Goal: Task Accomplishment & Management: Complete application form

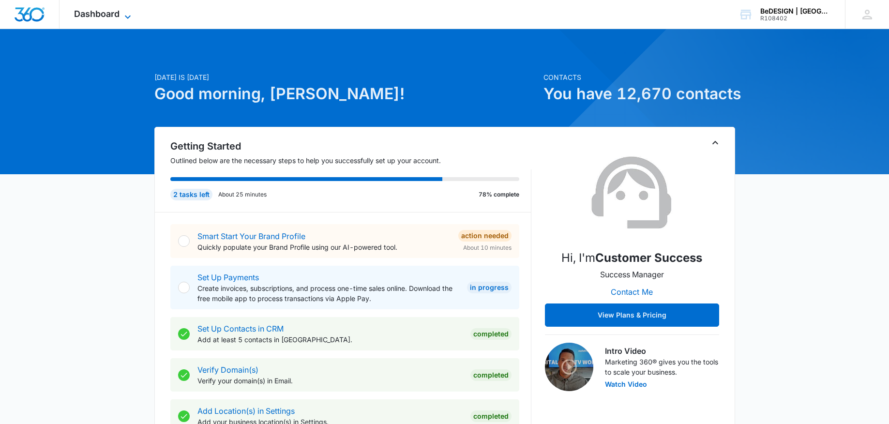
click at [90, 15] on span "Dashboard" at bounding box center [96, 14] width 45 height 10
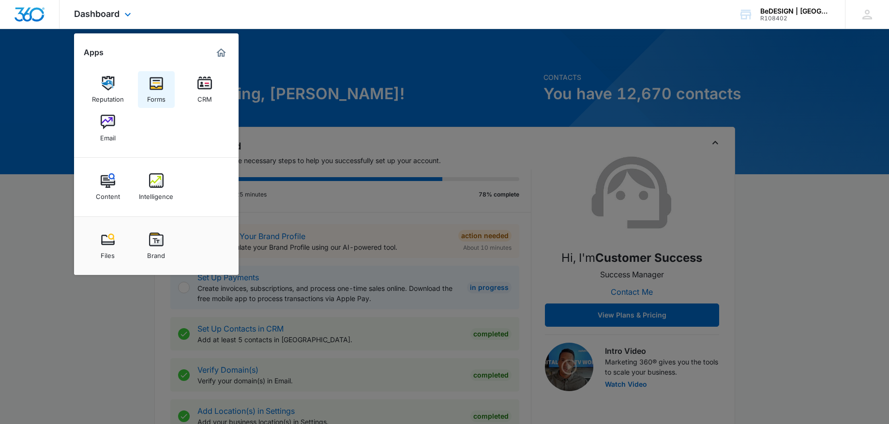
click at [153, 97] on div "Forms" at bounding box center [156, 97] width 18 height 13
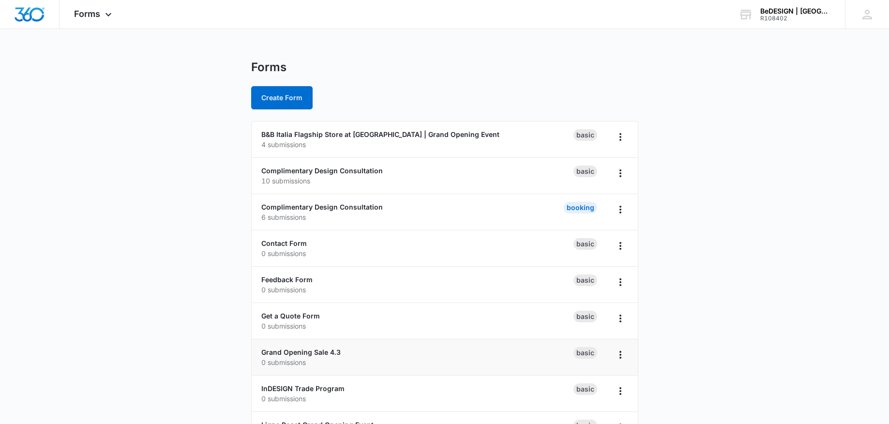
scroll to position [254, 0]
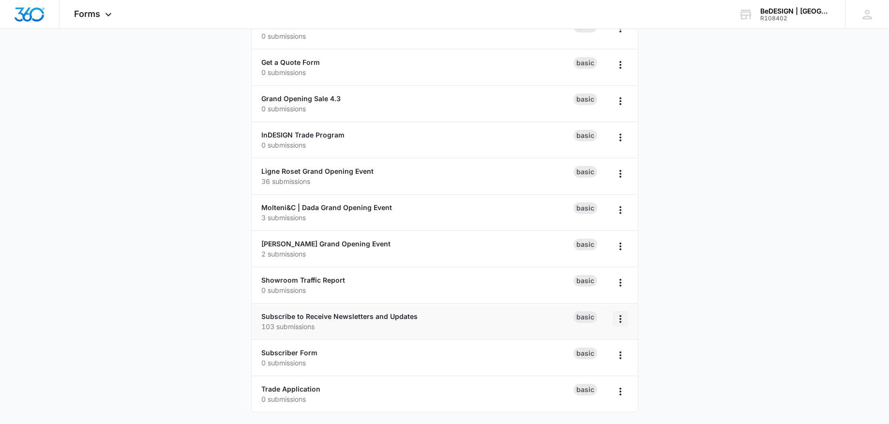
click at [619, 324] on icon "Overflow Menu" at bounding box center [621, 319] width 12 height 12
click at [390, 319] on link "Subscribe to Receive Newsletters and Updates" at bounding box center [339, 316] width 156 height 8
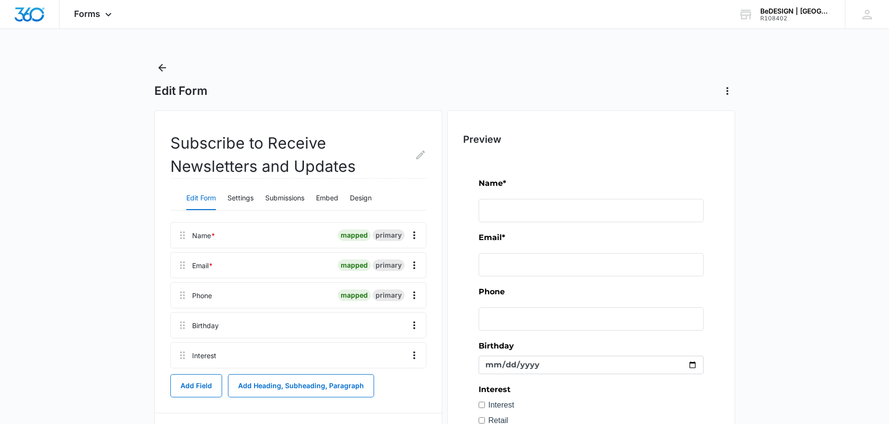
scroll to position [16, 0]
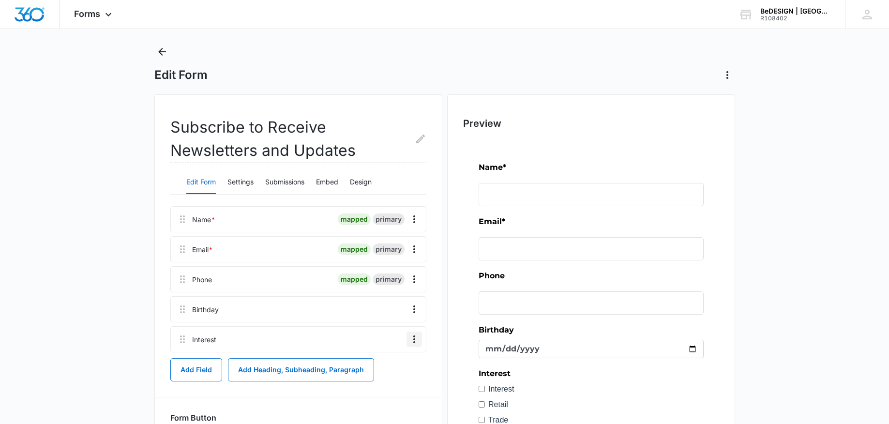
click at [415, 340] on icon "Overflow Menu" at bounding box center [414, 339] width 12 height 12
click at [393, 366] on div "Edit" at bounding box center [388, 366] width 20 height 7
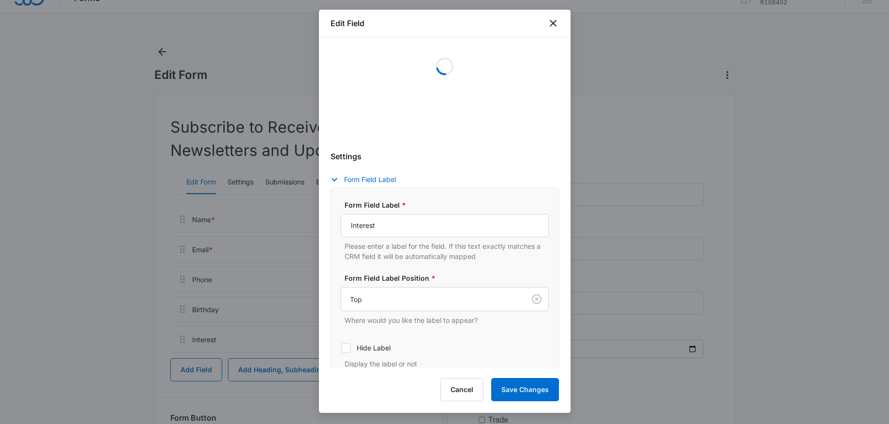
scroll to position [71, 0]
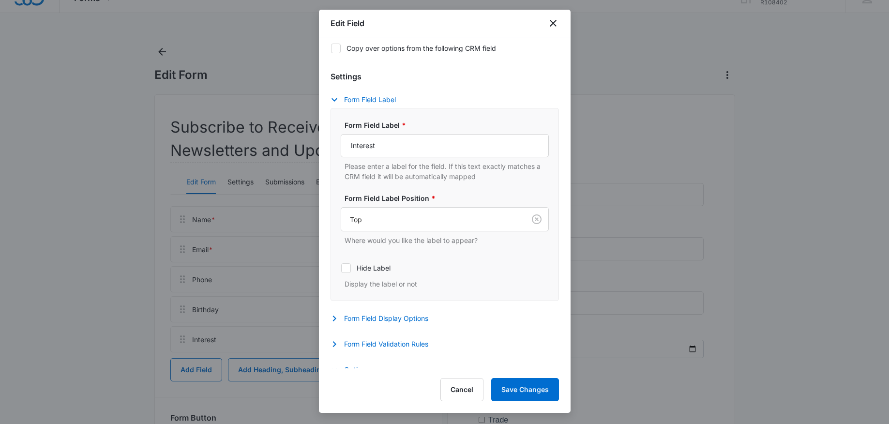
click at [341, 267] on div at bounding box center [346, 268] width 10 height 10
click at [341, 268] on input "Hide Label" at bounding box center [341, 268] width 0 height 0
checkbox input "true"
click at [535, 384] on button "Save Changes" at bounding box center [525, 389] width 68 height 23
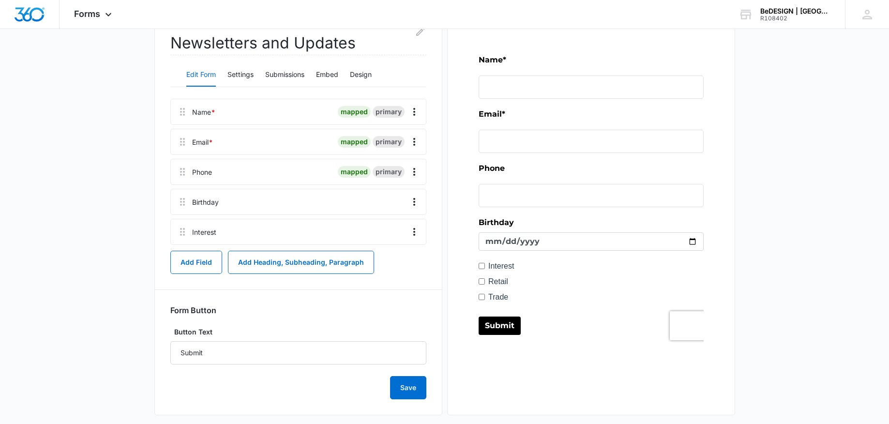
scroll to position [134, 0]
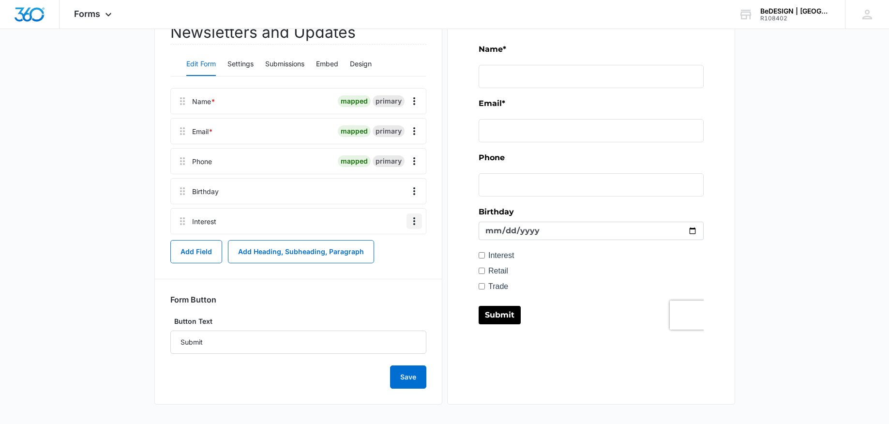
click at [411, 218] on icon "Overflow Menu" at bounding box center [414, 221] width 12 height 12
click at [380, 245] on div "Edit" at bounding box center [388, 248] width 20 height 7
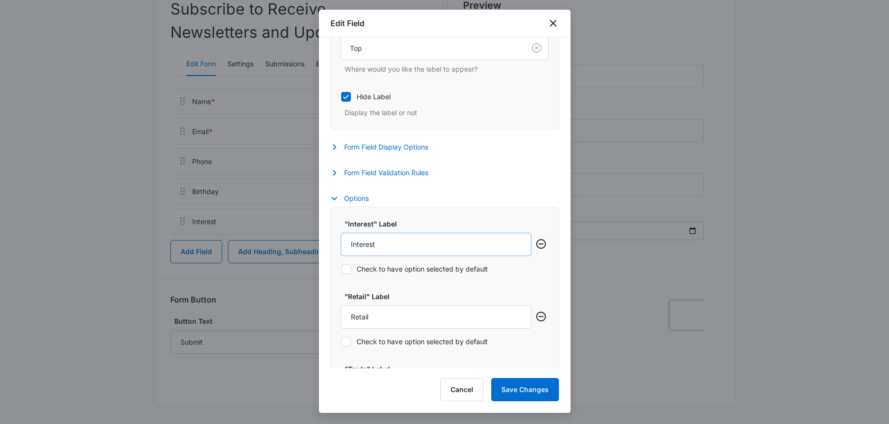
scroll to position [265, 0]
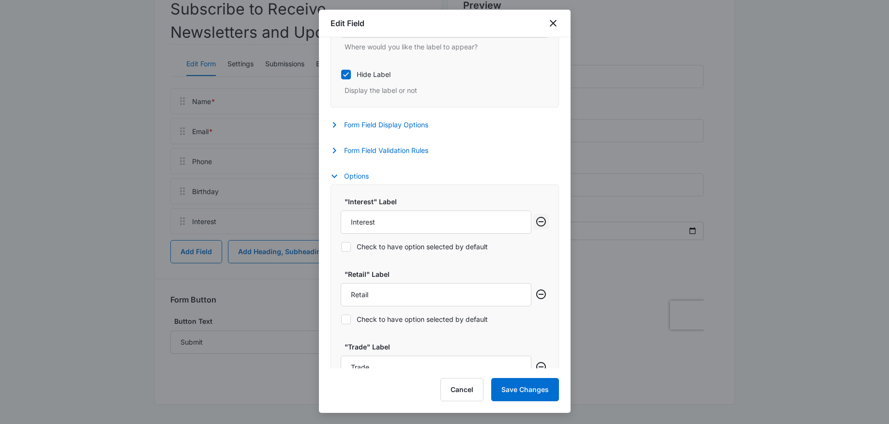
click at [543, 225] on icon "Remove row" at bounding box center [541, 222] width 10 height 10
click at [540, 397] on button "Save Changes" at bounding box center [525, 389] width 68 height 23
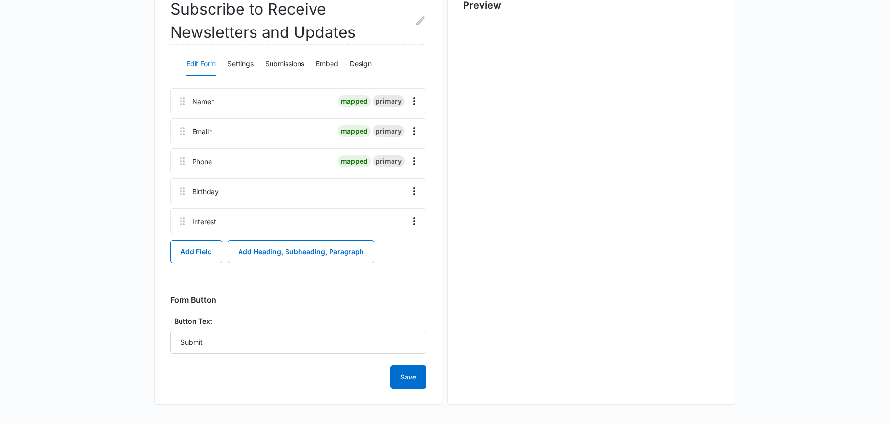
scroll to position [0, 0]
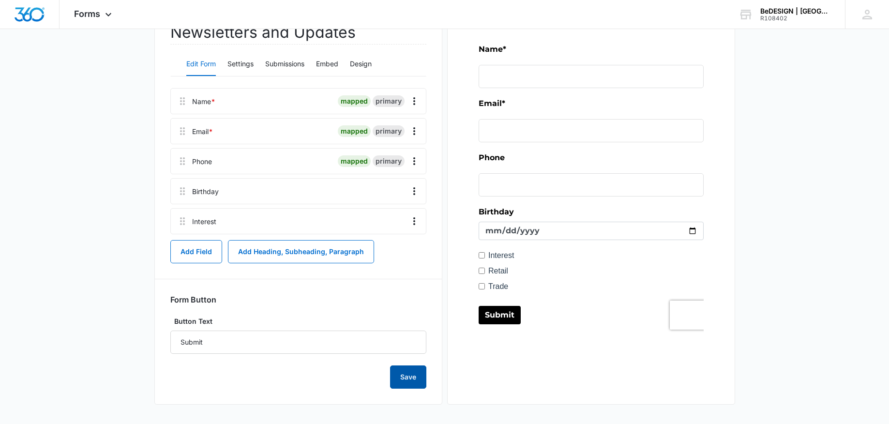
click at [403, 380] on button "Save" at bounding box center [408, 376] width 36 height 23
click at [414, 224] on icon "Overflow Menu" at bounding box center [414, 221] width 2 height 8
click at [400, 246] on button "Edit" at bounding box center [393, 248] width 55 height 15
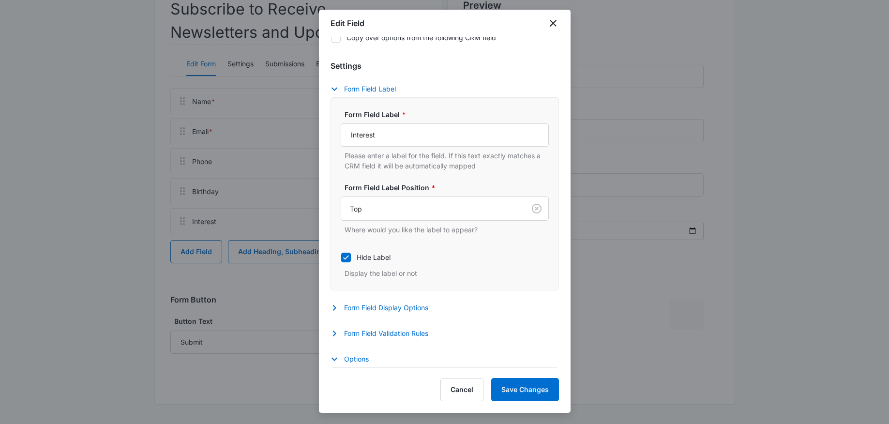
scroll to position [82, 0]
click at [333, 307] on icon "button" at bounding box center [335, 308] width 12 height 12
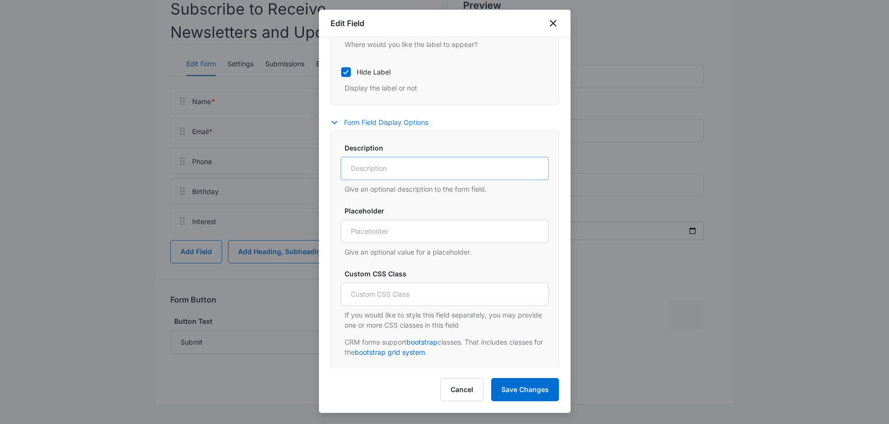
scroll to position [461, 0]
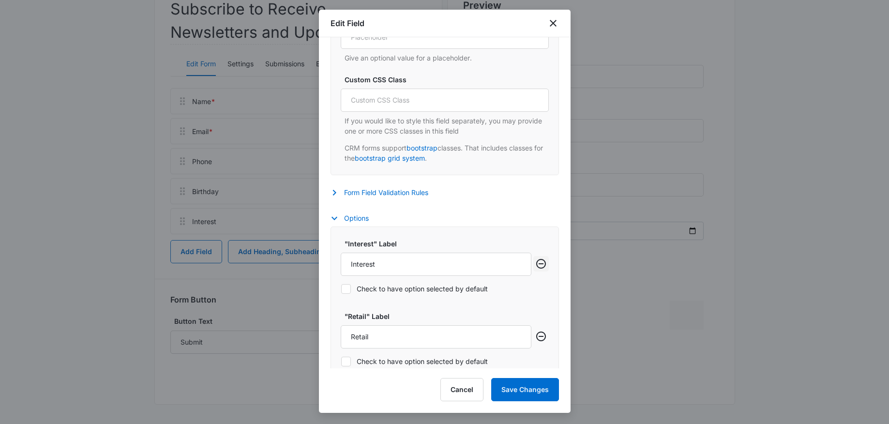
click at [544, 265] on icon "Remove row" at bounding box center [541, 264] width 12 height 12
click at [516, 390] on button "Save Changes" at bounding box center [525, 389] width 68 height 23
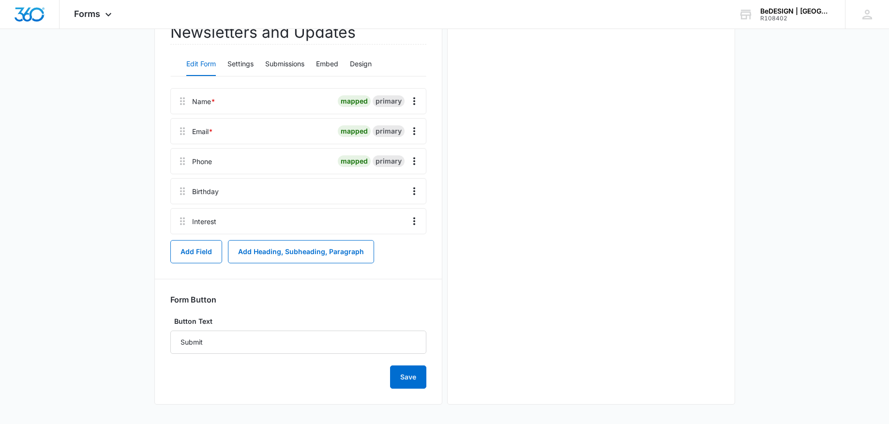
scroll to position [0, 0]
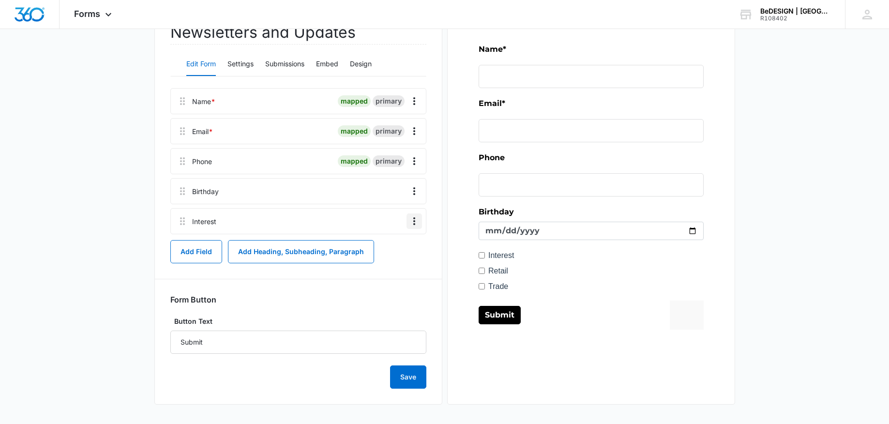
click at [415, 228] on button "Overflow Menu" at bounding box center [414, 220] width 15 height 15
click at [399, 248] on button "Edit" at bounding box center [393, 248] width 55 height 15
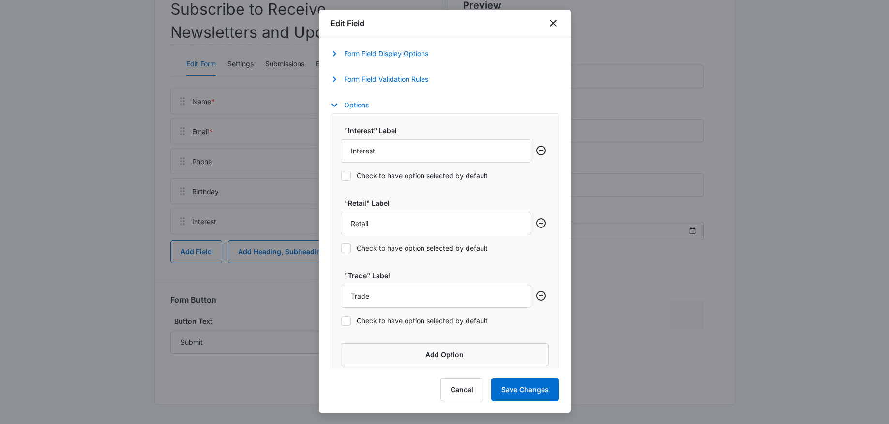
scroll to position [347, 0]
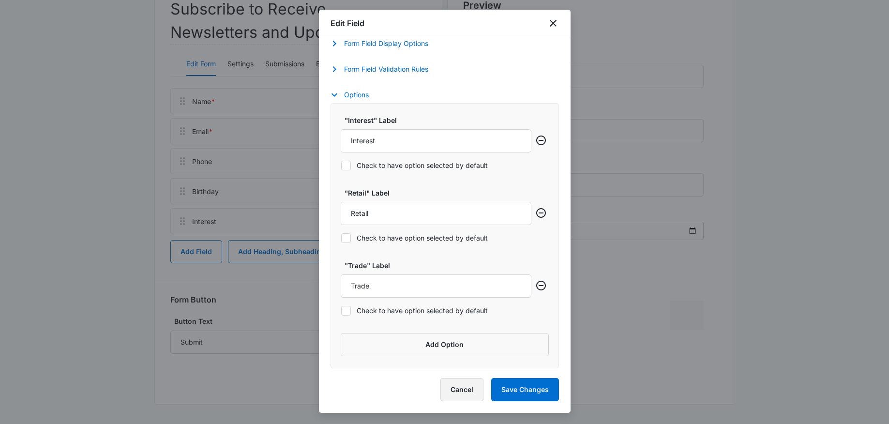
click at [459, 385] on button "Cancel" at bounding box center [461, 389] width 43 height 23
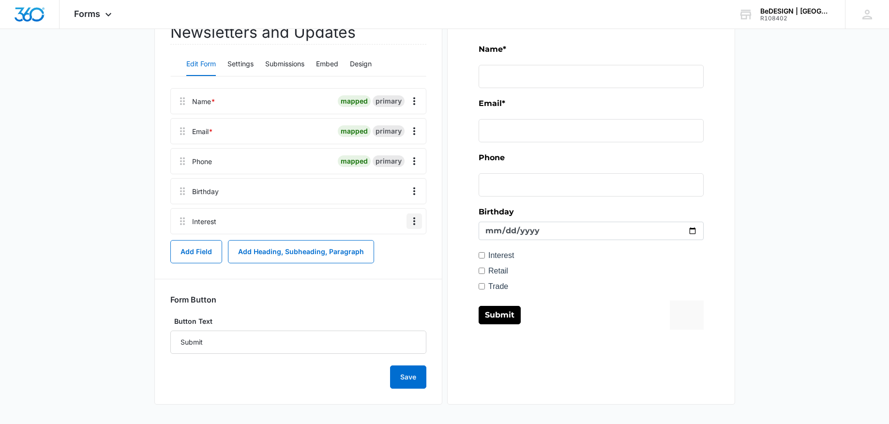
click at [414, 221] on icon "Overflow Menu" at bounding box center [414, 221] width 2 height 8
click at [392, 268] on button "Delete" at bounding box center [393, 263] width 55 height 15
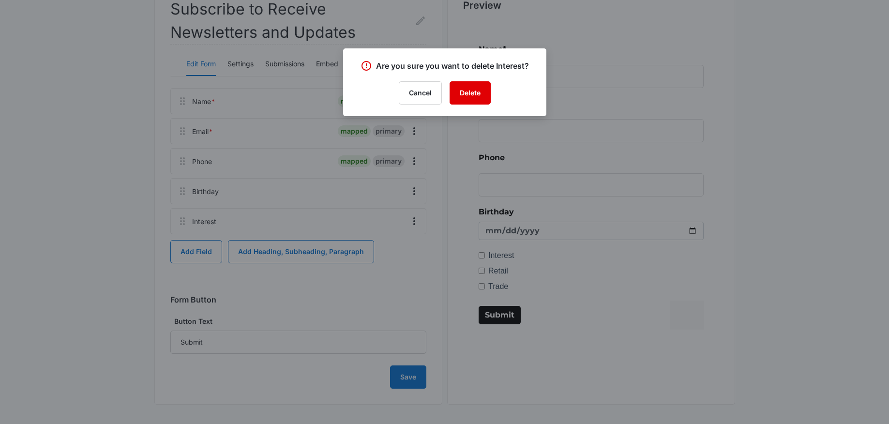
click at [478, 93] on button "Delete" at bounding box center [470, 92] width 41 height 23
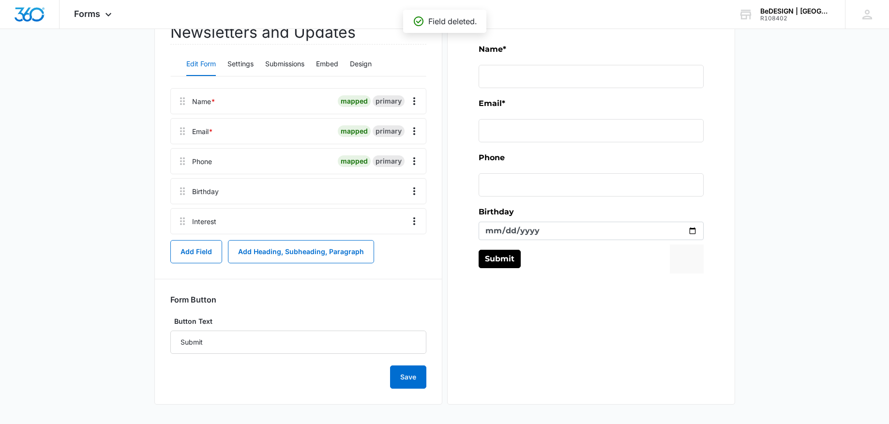
scroll to position [104, 0]
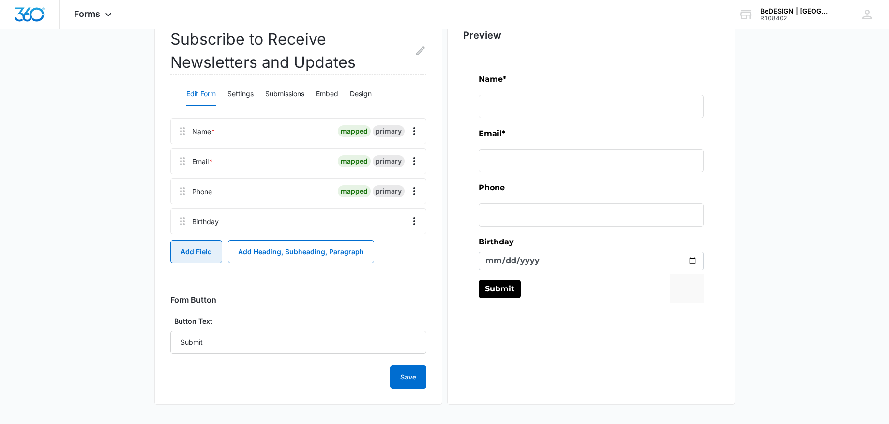
click at [183, 260] on button "Add Field" at bounding box center [196, 251] width 52 height 23
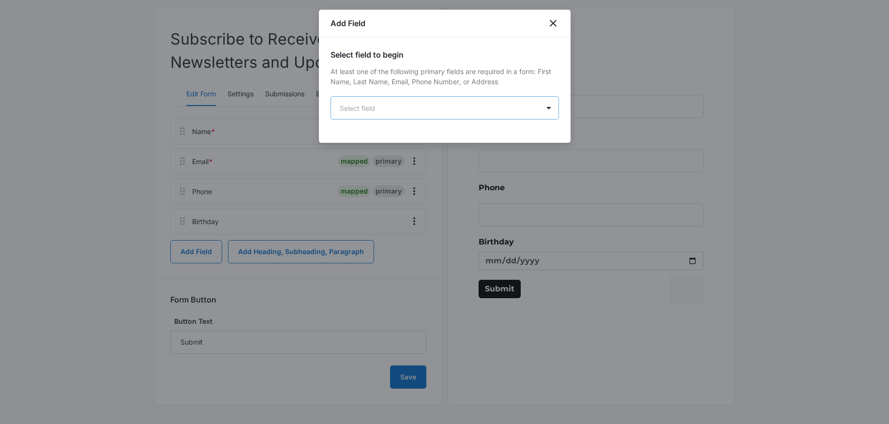
click at [407, 118] on body "Forms Apps Reputation Forms CRM Email Content Intelligence Files Brand AI Assis…" at bounding box center [444, 160] width 889 height 528
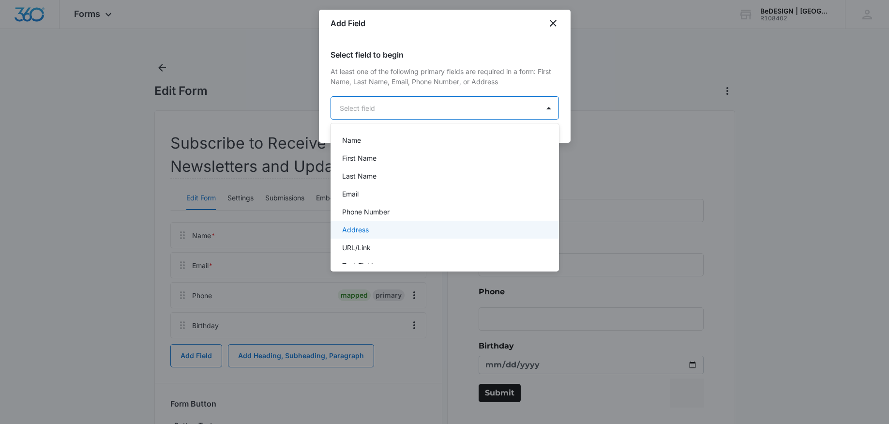
scroll to position [170, 0]
click at [397, 236] on div "Checkboxes" at bounding box center [443, 235] width 203 height 10
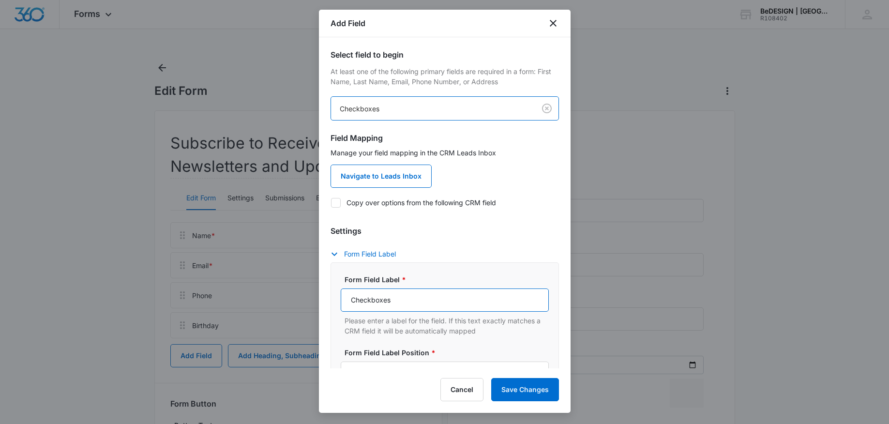
click at [400, 303] on input "Checkboxes" at bounding box center [445, 299] width 208 height 23
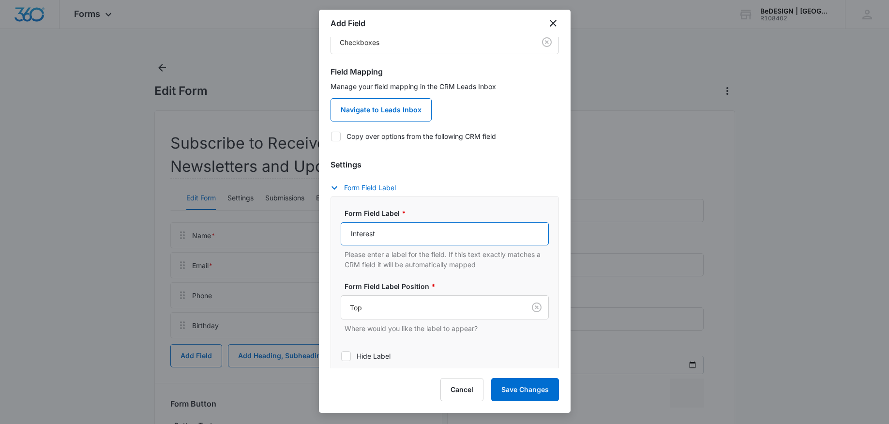
scroll to position [193, 0]
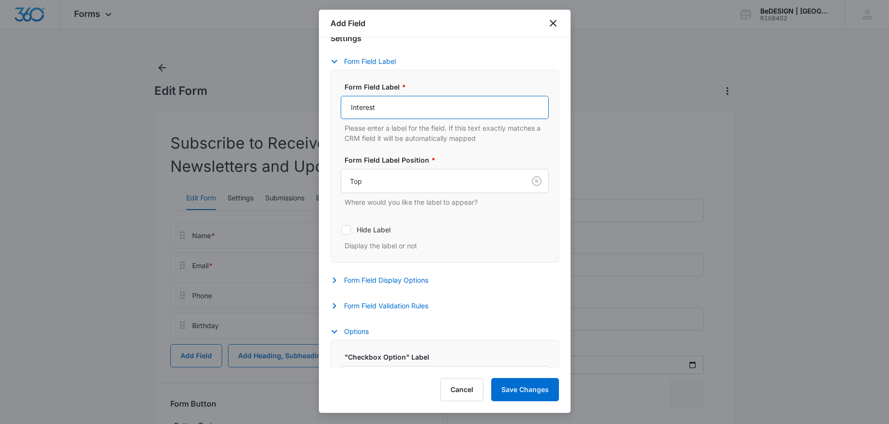
type input "Interest"
click at [350, 228] on div at bounding box center [346, 230] width 10 height 10
click at [341, 229] on input "Hide Label" at bounding box center [341, 229] width 0 height 0
checkbox input "true"
click at [334, 283] on icon "button" at bounding box center [335, 280] width 12 height 12
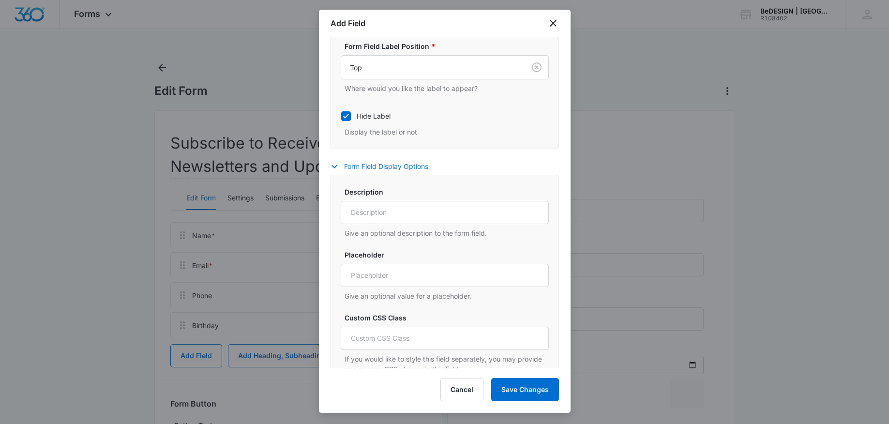
scroll to position [308, 0]
click at [332, 164] on icon "button" at bounding box center [335, 164] width 6 height 3
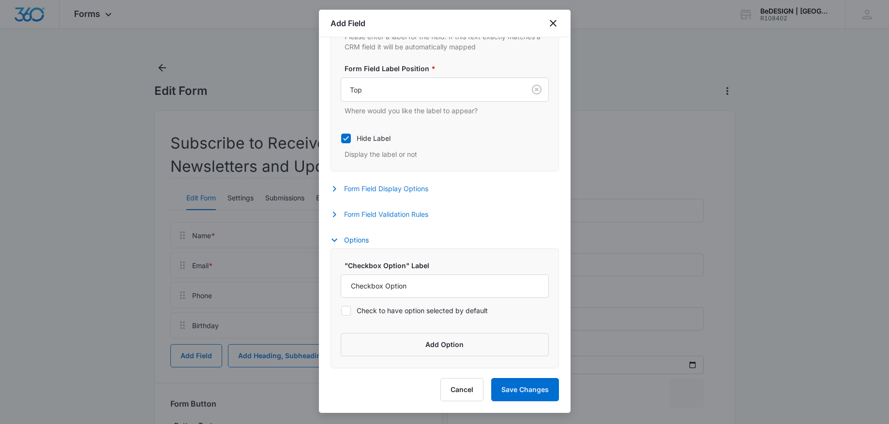
scroll to position [285, 0]
click at [418, 286] on input "Checkbox Option" at bounding box center [445, 285] width 208 height 23
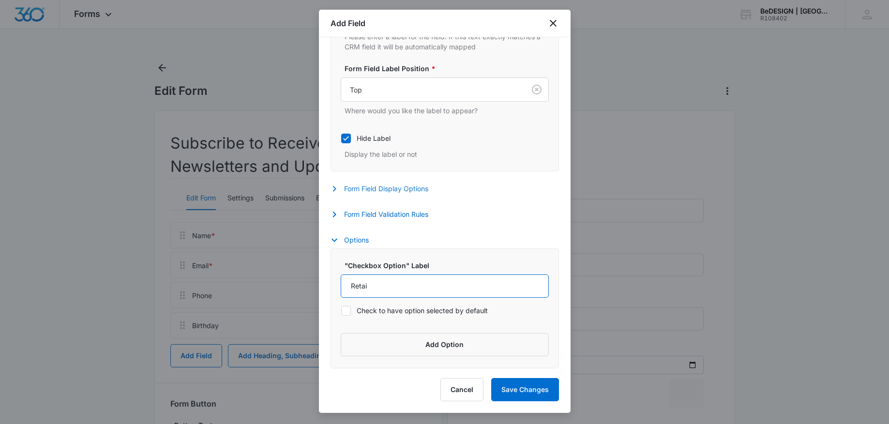
type input "Retail"
click at [396, 284] on input "Retail" at bounding box center [445, 285] width 208 height 23
click at [478, 226] on form "Settings Form Field Label Form Field Label * Interest Please enter a label for …" at bounding box center [445, 148] width 228 height 439
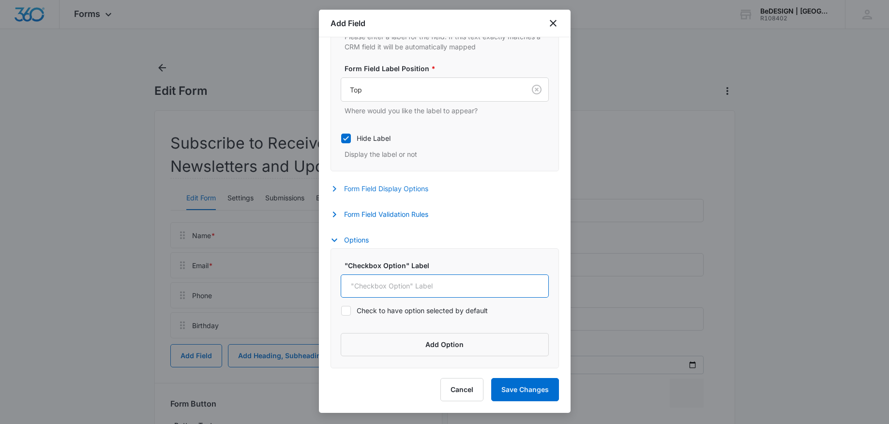
click at [420, 290] on input ""Checkbox Option" Label" at bounding box center [445, 285] width 208 height 23
type input "Trade"
click at [451, 344] on button "Add Option" at bounding box center [445, 344] width 208 height 23
click at [376, 355] on input "Label" at bounding box center [436, 357] width 191 height 23
type input "Retail"
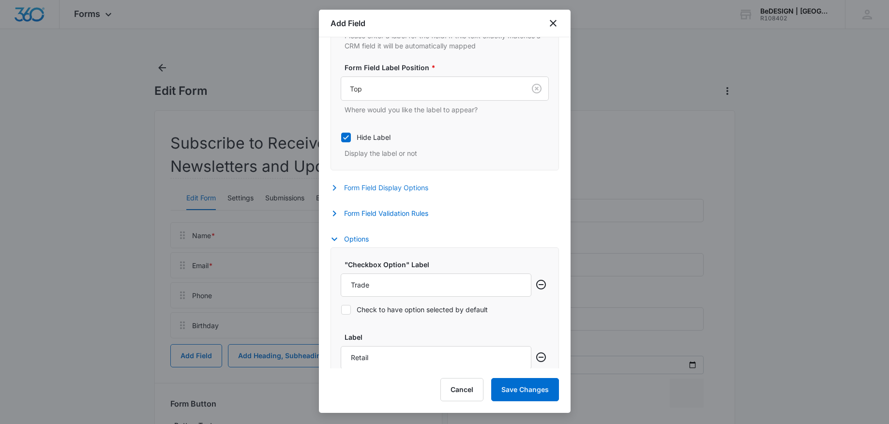
click at [465, 321] on div ""Checkbox Option" Label Trade Check to have option selected by default Label Re…" at bounding box center [445, 343] width 228 height 193
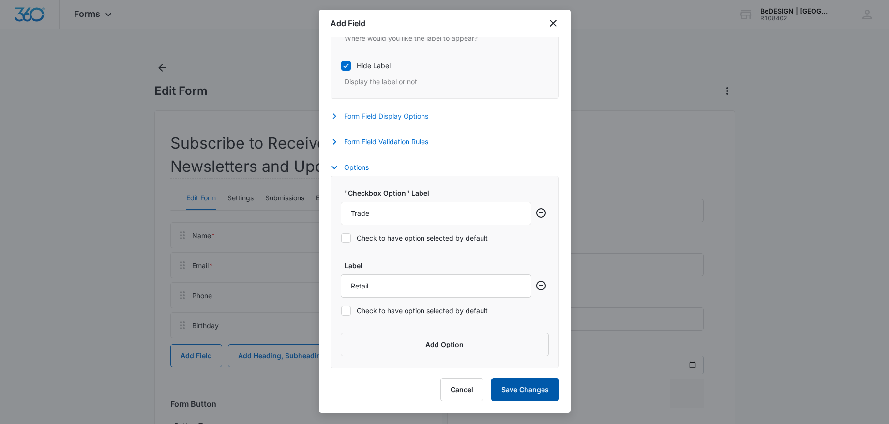
click at [539, 396] on button "Save Changes" at bounding box center [525, 389] width 68 height 23
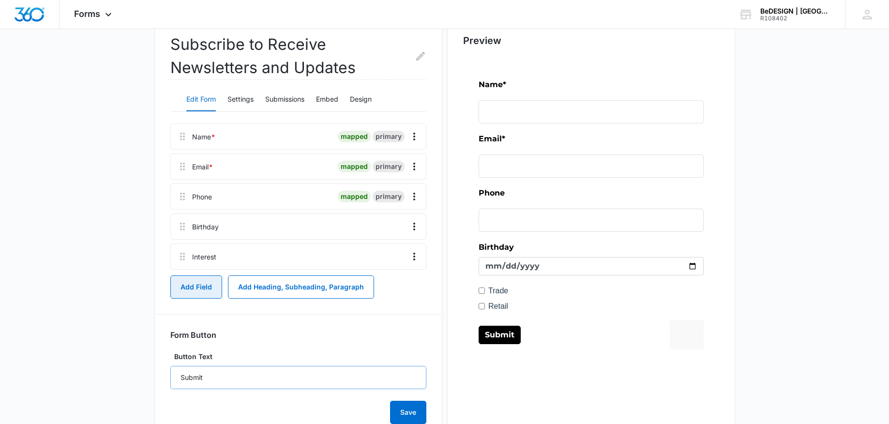
scroll to position [118, 0]
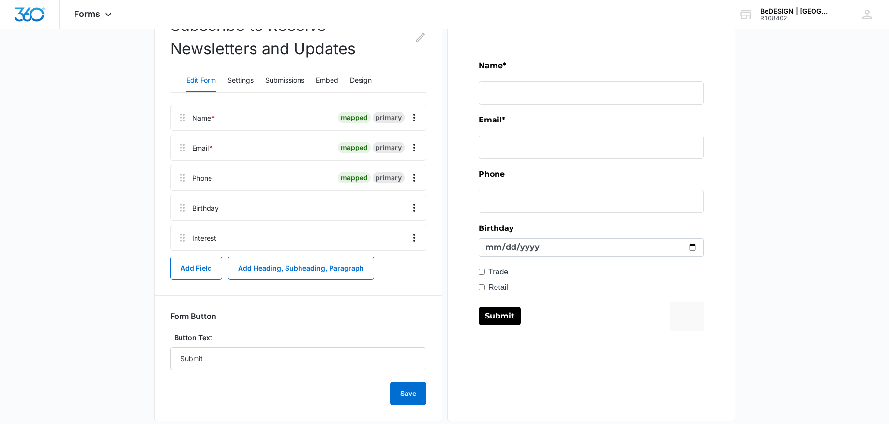
click at [428, 403] on div "Subscribe to Receive Newsletters and Updates Edit Form Settings Submissions Emb…" at bounding box center [298, 207] width 288 height 428
click at [394, 396] on button "Save" at bounding box center [408, 393] width 36 height 23
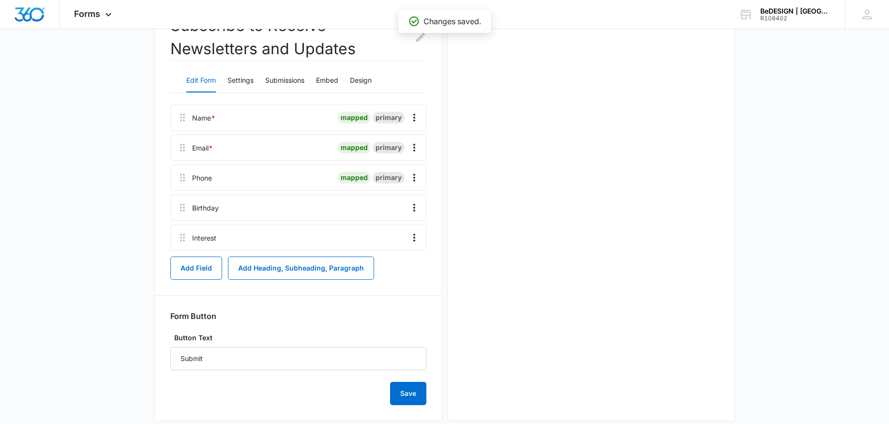
scroll to position [0, 0]
